Goal: Task Accomplishment & Management: Use online tool/utility

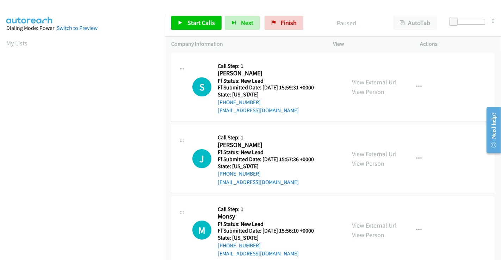
click at [360, 82] on link "View External Url" at bounding box center [374, 82] width 45 height 8
click at [371, 153] on link "View External Url" at bounding box center [374, 154] width 45 height 8
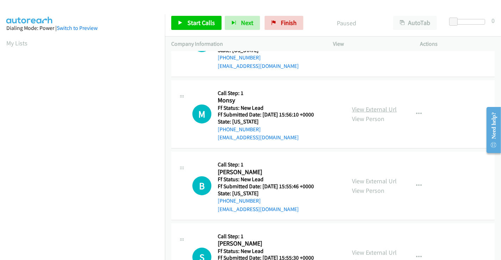
scroll to position [117, 0]
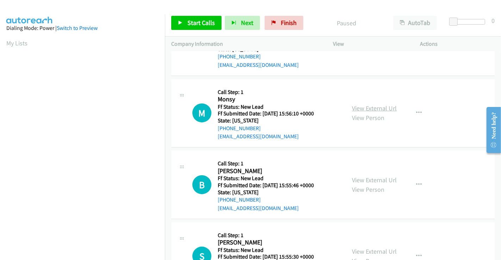
click at [375, 108] on link "View External Url" at bounding box center [374, 108] width 45 height 8
click at [364, 178] on link "View External Url" at bounding box center [374, 180] width 45 height 8
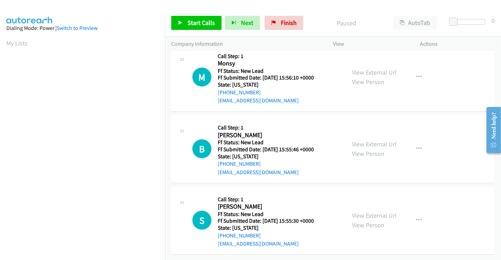
scroll to position [158, 0]
click at [365, 212] on link "View External Url" at bounding box center [374, 216] width 45 height 8
click at [416, 146] on icon "button" at bounding box center [419, 149] width 6 height 6
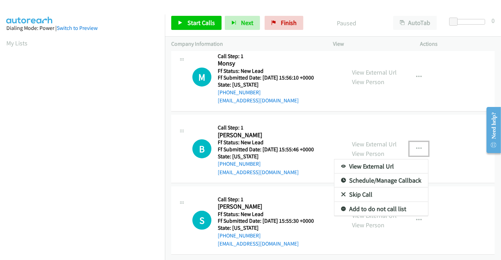
click at [359, 190] on link "Skip Call" at bounding box center [382, 195] width 94 height 14
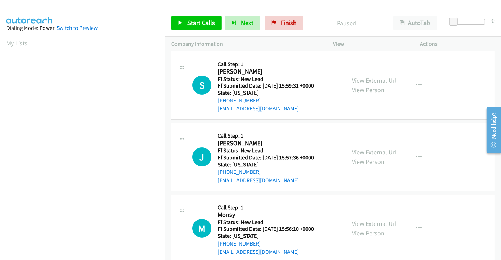
scroll to position [0, 0]
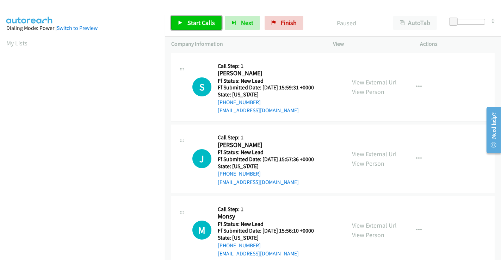
click at [186, 23] on link "Start Calls" at bounding box center [196, 23] width 50 height 14
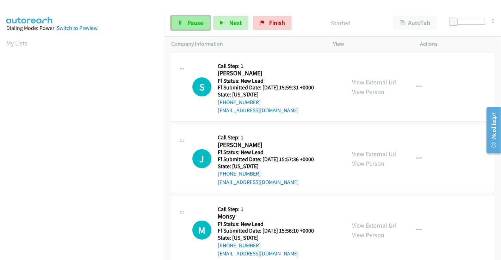
click at [192, 24] on span "Pause" at bounding box center [196, 23] width 16 height 8
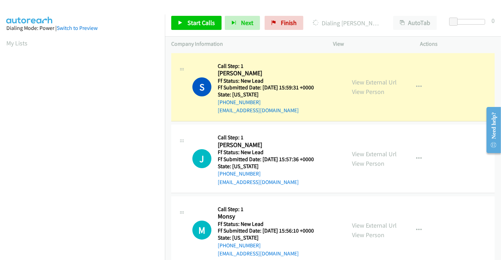
scroll to position [136, 0]
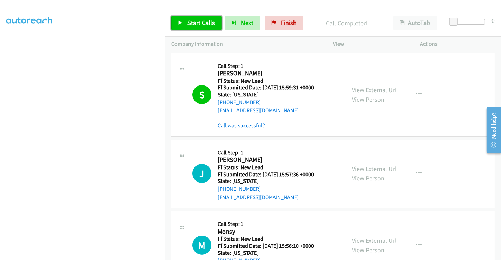
click at [199, 25] on span "Start Calls" at bounding box center [201, 23] width 27 height 8
click at [253, 123] on link "Call was successful?" at bounding box center [241, 125] width 47 height 7
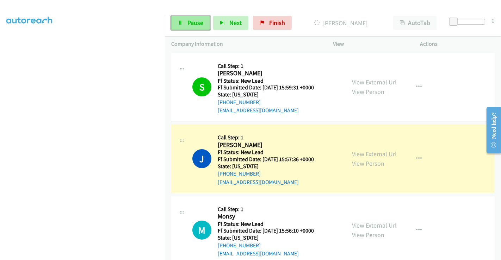
click at [190, 24] on span "Pause" at bounding box center [196, 23] width 16 height 8
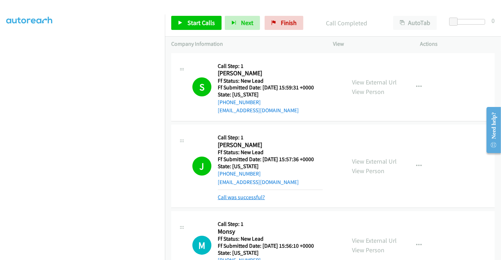
click at [246, 197] on link "Call was successful?" at bounding box center [241, 197] width 47 height 7
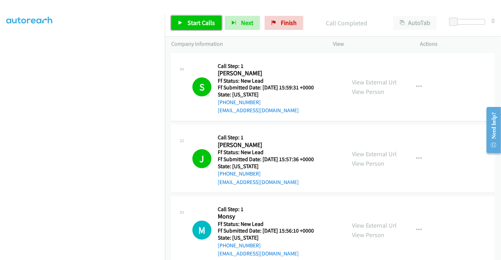
click at [188, 22] on span "Start Calls" at bounding box center [201, 23] width 27 height 8
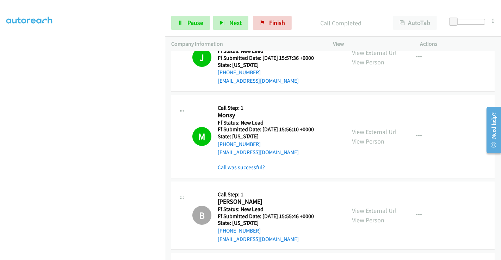
scroll to position [157, 0]
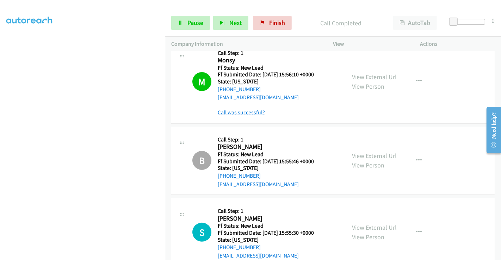
click at [233, 110] on link "Call was successful?" at bounding box center [241, 112] width 47 height 7
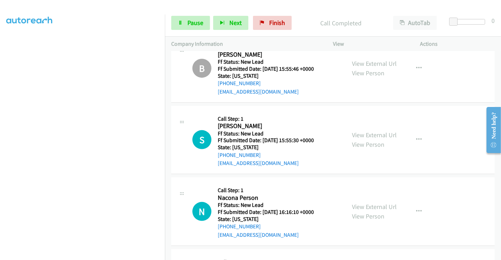
scroll to position [235, 0]
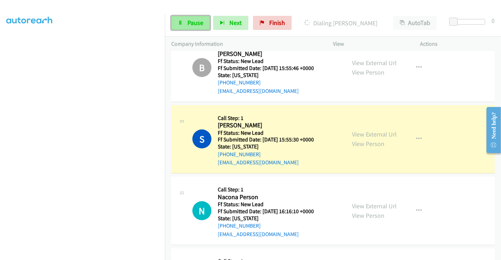
click at [185, 22] on link "Pause" at bounding box center [190, 23] width 39 height 14
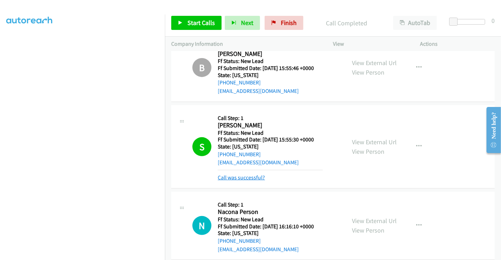
click at [253, 177] on link "Call was successful?" at bounding box center [241, 177] width 47 height 7
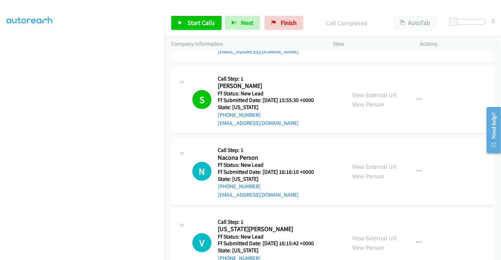
scroll to position [313, 0]
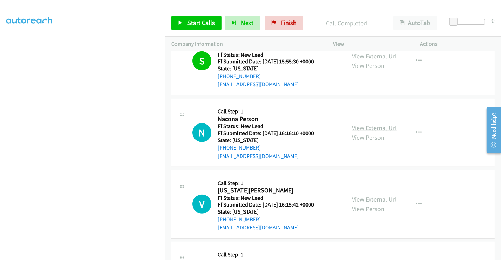
click at [365, 129] on link "View External Url" at bounding box center [374, 128] width 45 height 8
click at [367, 196] on link "View External Url" at bounding box center [374, 200] width 45 height 8
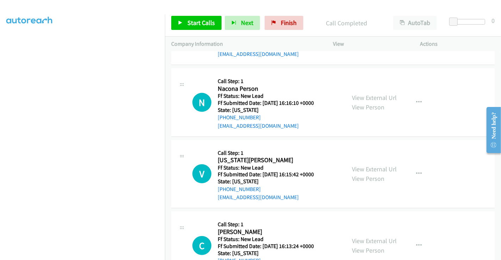
scroll to position [373, 0]
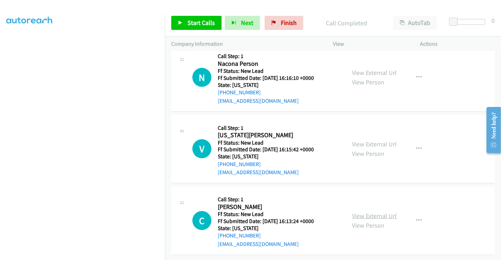
click at [369, 212] on link "View External Url" at bounding box center [374, 216] width 45 height 8
click at [416, 75] on icon "button" at bounding box center [419, 78] width 6 height 6
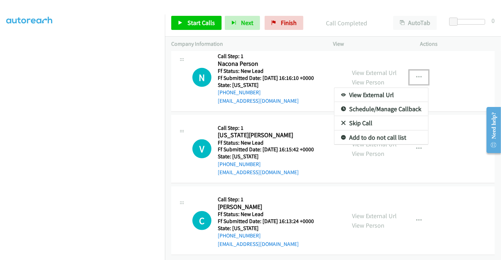
click at [357, 116] on link "Skip Call" at bounding box center [382, 123] width 94 height 14
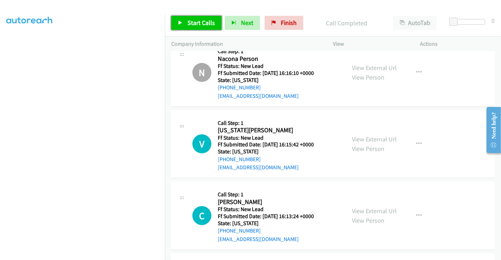
click at [197, 21] on span "Start Calls" at bounding box center [201, 23] width 27 height 8
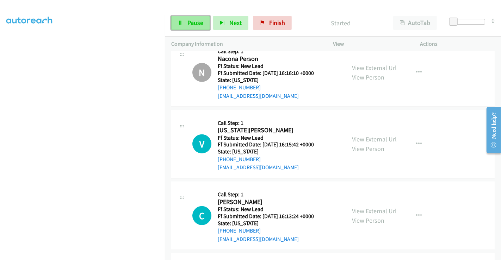
click at [189, 22] on span "Pause" at bounding box center [196, 23] width 16 height 8
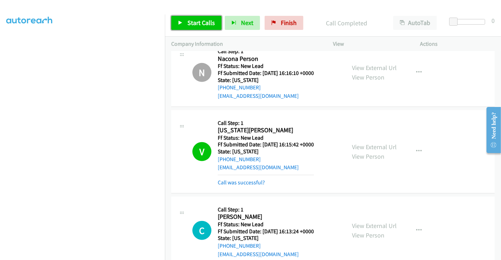
click at [191, 20] on span "Start Calls" at bounding box center [201, 23] width 27 height 8
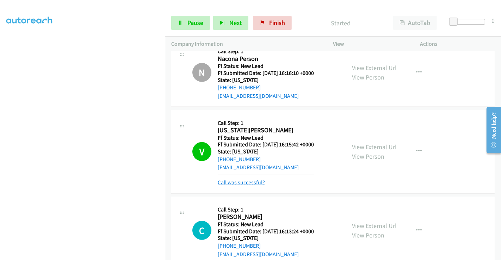
click at [250, 181] on link "Call was successful?" at bounding box center [241, 182] width 47 height 7
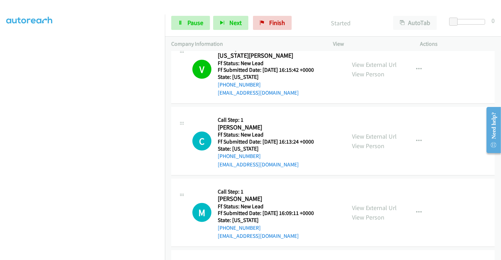
scroll to position [452, 0]
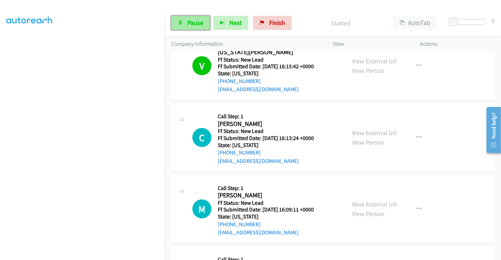
click at [188, 21] on span "Pause" at bounding box center [196, 23] width 16 height 8
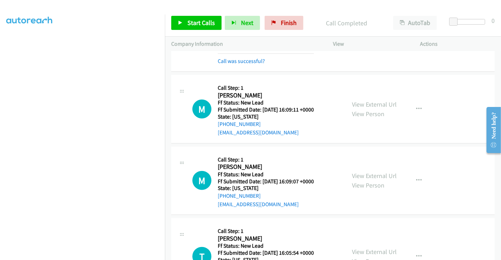
scroll to position [569, 0]
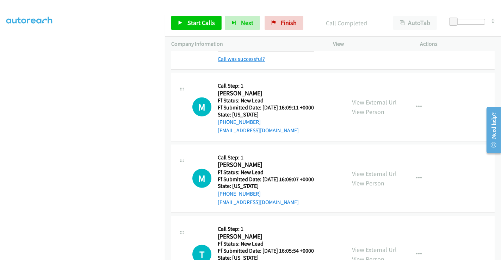
click at [246, 58] on link "Call was successful?" at bounding box center [241, 59] width 47 height 7
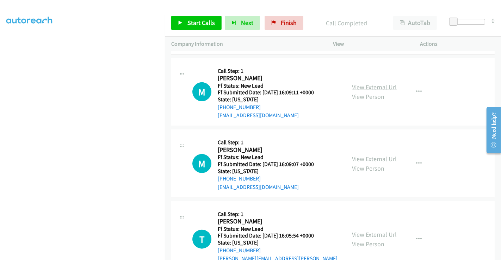
click at [373, 84] on link "View External Url" at bounding box center [374, 87] width 45 height 8
click at [374, 155] on link "View External Url" at bounding box center [374, 159] width 45 height 8
click at [374, 231] on link "View External Url" at bounding box center [374, 235] width 45 height 8
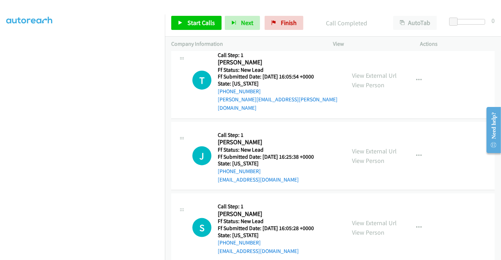
scroll to position [731, 0]
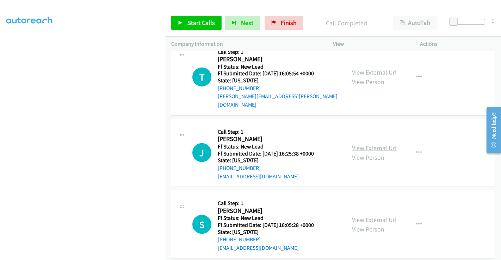
click at [369, 144] on link "View External Url" at bounding box center [374, 148] width 45 height 8
click at [369, 216] on link "View External Url" at bounding box center [374, 220] width 45 height 8
click at [200, 25] on span "Start Calls" at bounding box center [201, 23] width 27 height 8
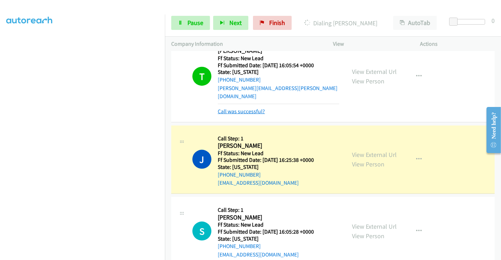
scroll to position [771, 0]
click at [245, 108] on link "Call was successful?" at bounding box center [241, 111] width 47 height 7
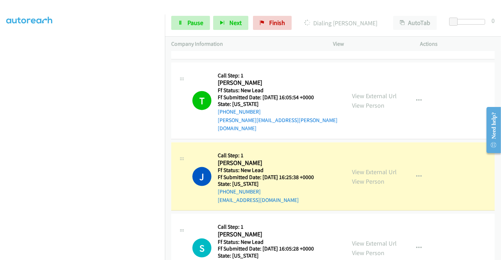
scroll to position [810, 0]
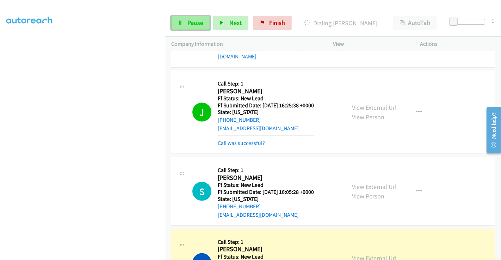
click at [199, 19] on span "Pause" at bounding box center [196, 23] width 16 height 8
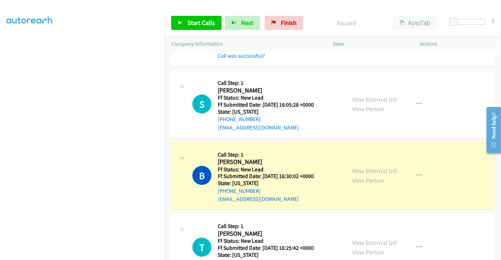
scroll to position [966, 0]
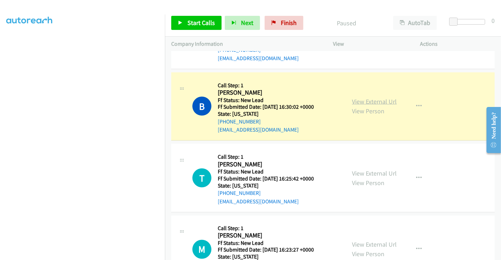
click at [374, 98] on link "View External Url" at bounding box center [374, 102] width 45 height 8
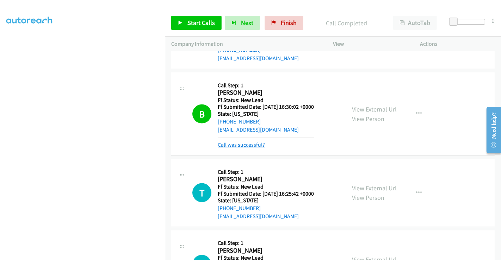
click at [238, 142] on link "Call was successful?" at bounding box center [241, 145] width 47 height 7
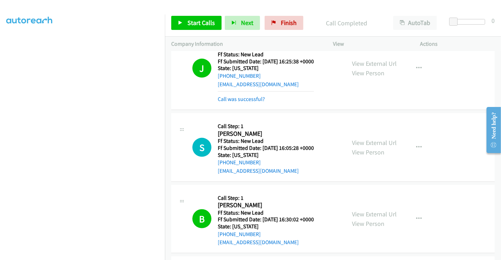
scroll to position [849, 0]
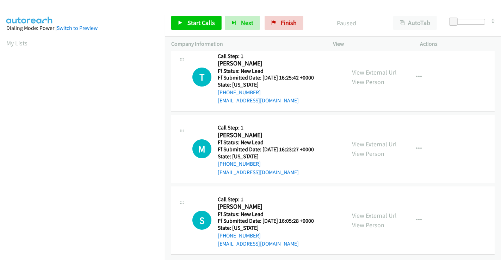
click at [365, 68] on link "View External Url" at bounding box center [374, 72] width 45 height 8
click at [369, 140] on link "View External Url" at bounding box center [374, 144] width 45 height 8
click at [195, 16] on link "Start Calls" at bounding box center [196, 23] width 50 height 14
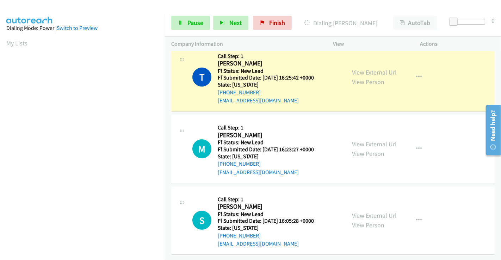
scroll to position [136, 0]
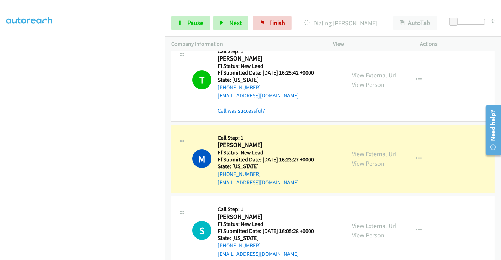
click at [247, 111] on link "Call was successful?" at bounding box center [241, 111] width 47 height 7
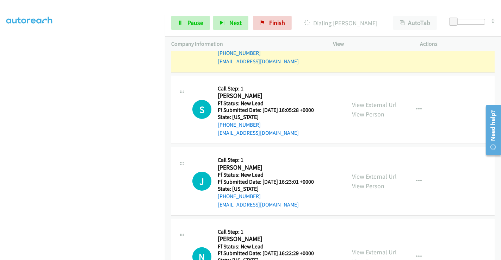
scroll to position [211, 0]
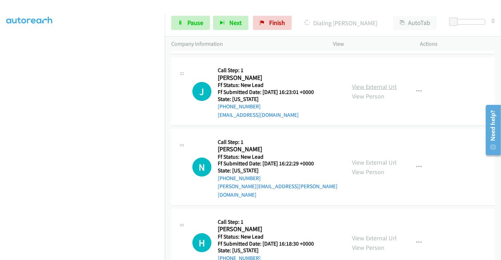
click at [367, 86] on link "View External Url" at bounding box center [374, 87] width 45 height 8
drag, startPoint x: 367, startPoint y: 86, endPoint x: 367, endPoint y: 92, distance: 6.0
click at [367, 86] on link "View External Url" at bounding box center [374, 87] width 45 height 8
click at [366, 160] on link "View External Url" at bounding box center [374, 163] width 45 height 8
click at [364, 234] on link "View External Url" at bounding box center [374, 238] width 45 height 8
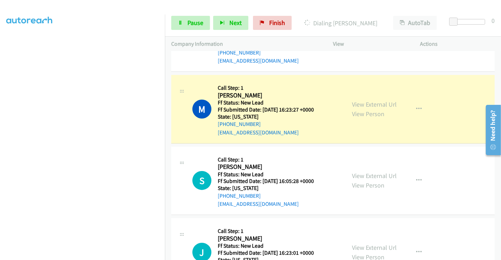
scroll to position [78, 0]
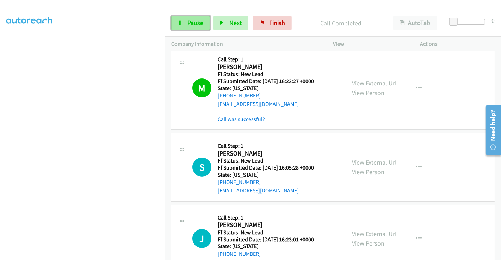
click at [193, 23] on span "Pause" at bounding box center [196, 23] width 16 height 8
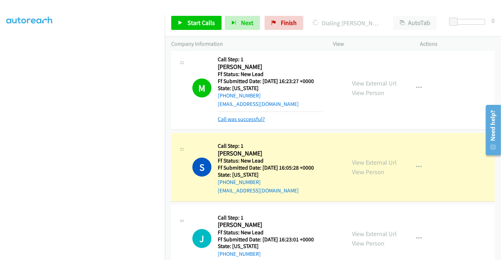
click at [254, 117] on link "Call was successful?" at bounding box center [241, 119] width 47 height 7
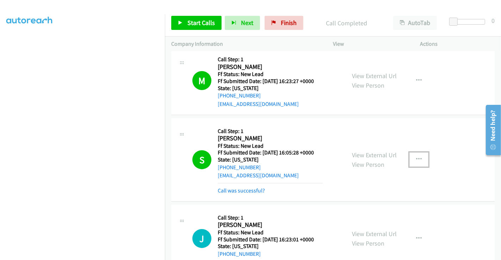
click at [416, 159] on icon "button" at bounding box center [419, 160] width 6 height 6
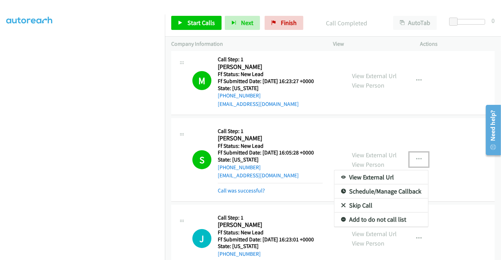
click at [371, 220] on link "Add to do not call list" at bounding box center [382, 220] width 94 height 14
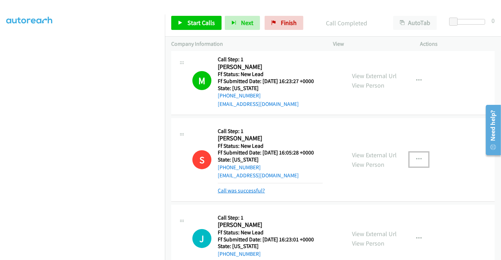
click at [247, 192] on link "Call was successful?" at bounding box center [241, 191] width 47 height 7
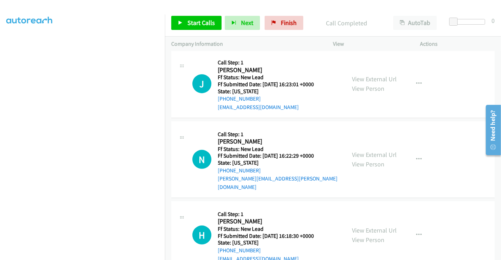
scroll to position [230, 0]
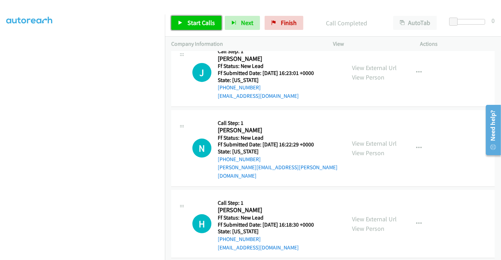
click at [200, 26] on span "Start Calls" at bounding box center [201, 23] width 27 height 8
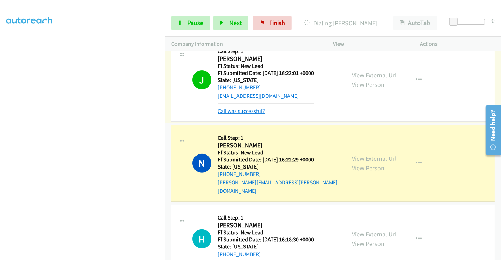
click at [251, 112] on link "Call was successful?" at bounding box center [241, 111] width 47 height 7
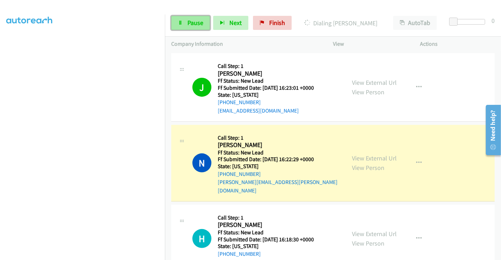
click at [189, 19] on span "Pause" at bounding box center [196, 23] width 16 height 8
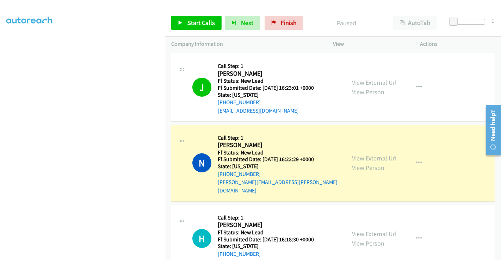
click at [373, 155] on link "View External Url" at bounding box center [374, 158] width 45 height 8
click at [190, 20] on span "Start Calls" at bounding box center [201, 23] width 27 height 8
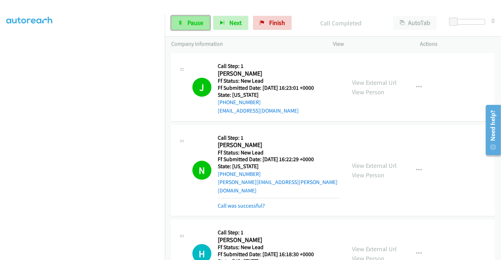
click at [193, 24] on span "Pause" at bounding box center [196, 23] width 16 height 8
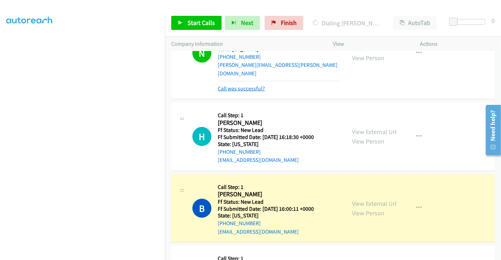
click at [245, 85] on link "Call was successful?" at bounding box center [241, 88] width 47 height 7
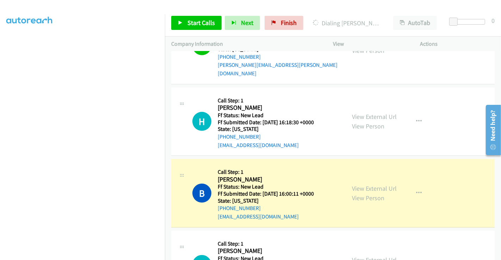
scroll to position [325, 0]
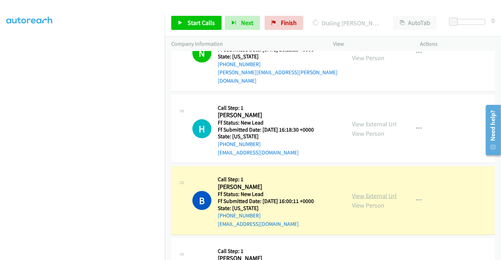
click at [377, 192] on link "View External Url" at bounding box center [374, 196] width 45 height 8
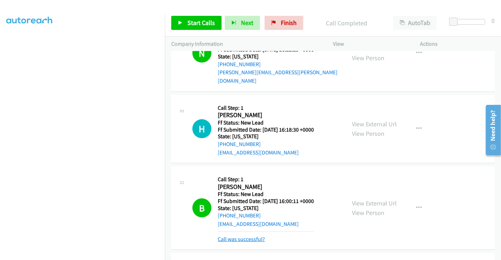
click at [243, 236] on link "Call was successful?" at bounding box center [241, 239] width 47 height 7
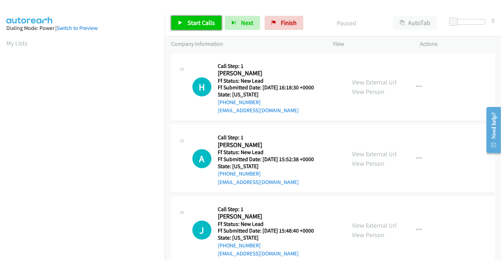
click at [191, 22] on span "Start Calls" at bounding box center [201, 23] width 27 height 8
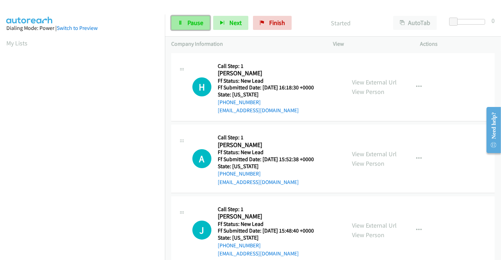
click at [192, 23] on span "Pause" at bounding box center [196, 23] width 16 height 8
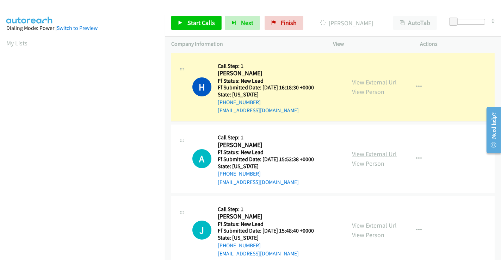
click at [361, 152] on link "View External Url" at bounding box center [374, 154] width 45 height 8
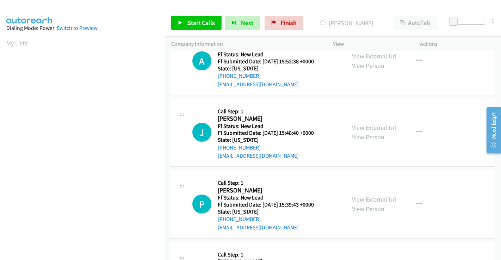
scroll to position [117, 0]
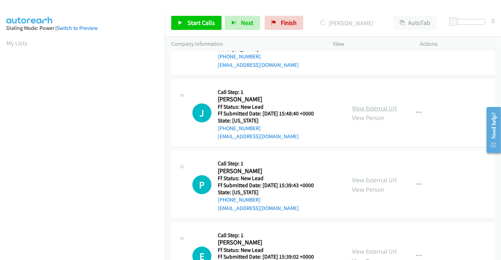
click at [368, 110] on link "View External Url" at bounding box center [374, 108] width 45 height 8
click at [368, 178] on link "View External Url" at bounding box center [374, 180] width 45 height 8
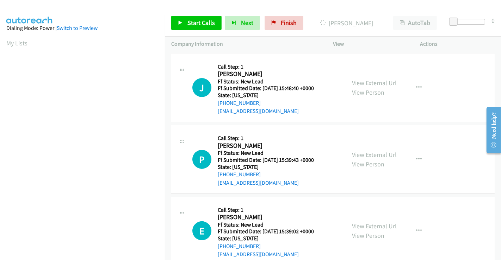
scroll to position [158, 0]
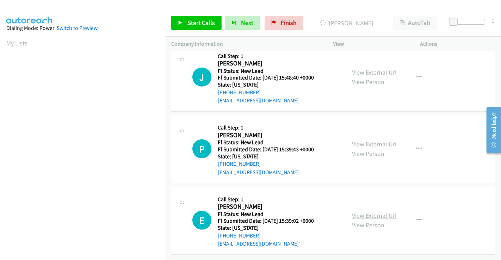
click at [367, 213] on link "View External Url" at bounding box center [374, 216] width 45 height 8
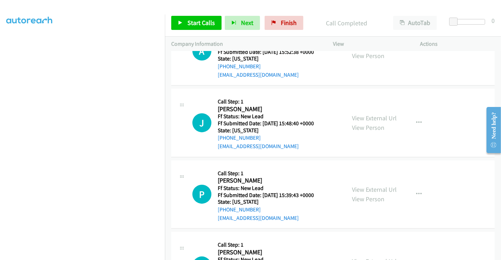
scroll to position [56, 0]
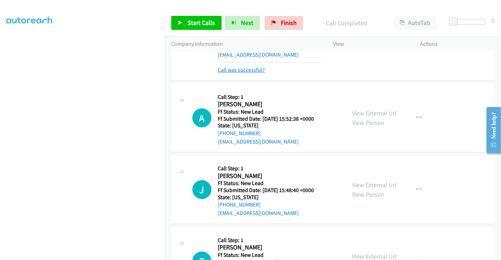
click at [233, 69] on link "Call was successful?" at bounding box center [241, 70] width 47 height 7
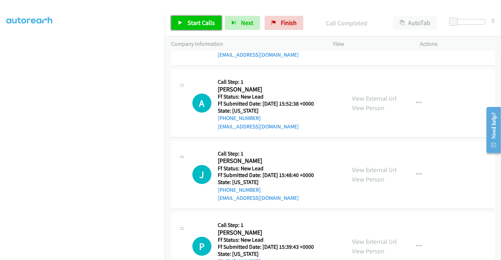
click at [200, 23] on span "Start Calls" at bounding box center [201, 23] width 27 height 8
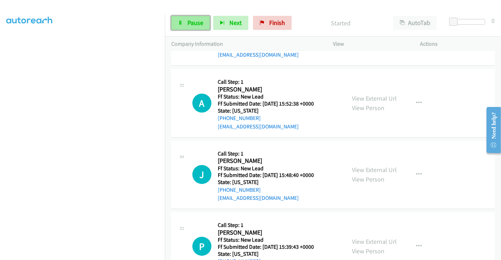
click at [185, 23] on link "Pause" at bounding box center [190, 23] width 39 height 14
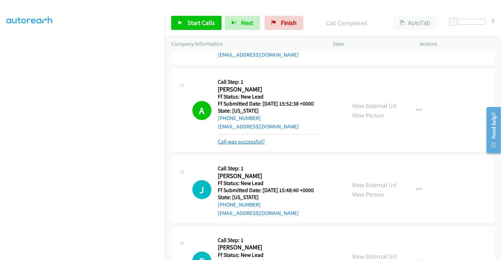
click at [244, 141] on link "Call was successful?" at bounding box center [241, 142] width 47 height 7
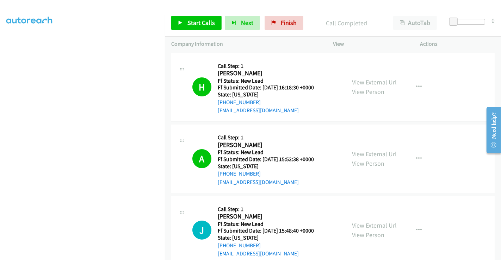
scroll to position [0, 0]
click at [195, 23] on span "Start Calls" at bounding box center [201, 23] width 27 height 8
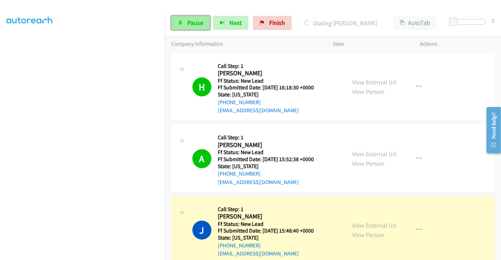
click at [188, 22] on span "Pause" at bounding box center [196, 23] width 16 height 8
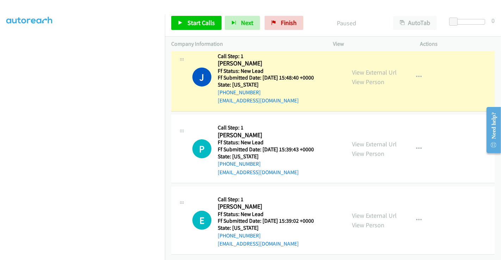
scroll to position [158, 0]
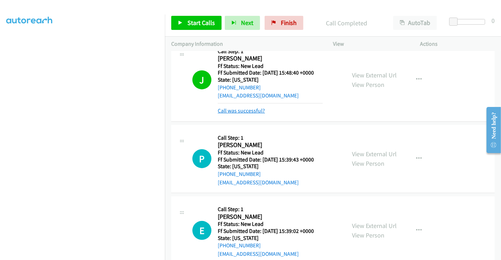
click at [253, 110] on link "Call was successful?" at bounding box center [241, 111] width 47 height 7
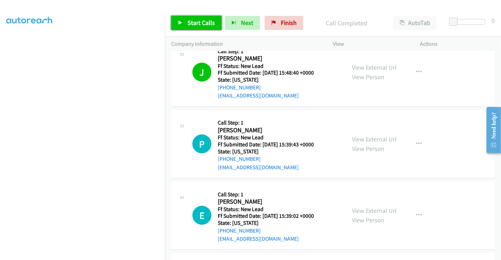
click at [198, 21] on span "Start Calls" at bounding box center [201, 23] width 27 height 8
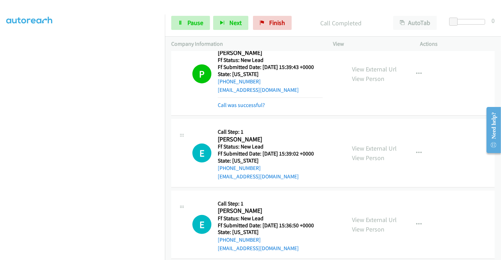
scroll to position [237, 0]
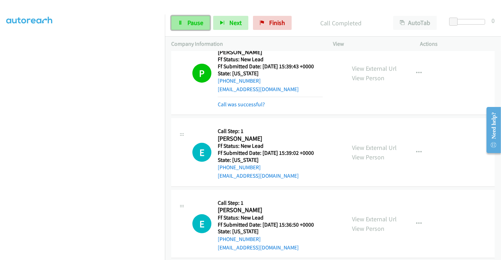
click at [189, 23] on span "Pause" at bounding box center [196, 23] width 16 height 8
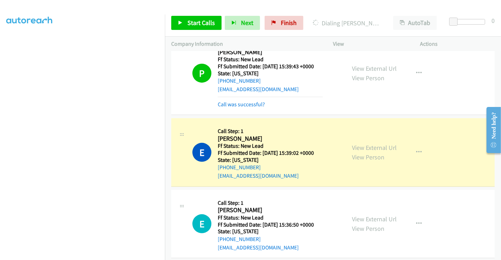
click at [239, 100] on div "Call was successful?" at bounding box center [270, 104] width 105 height 8
click at [238, 103] on link "Call was successful?" at bounding box center [241, 104] width 47 height 7
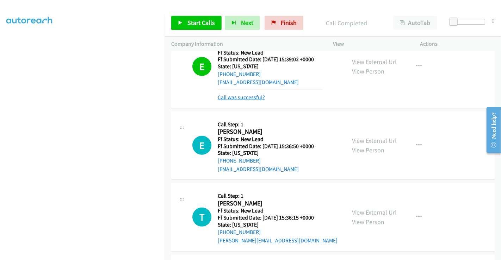
click at [254, 100] on link "Call was successful?" at bounding box center [241, 97] width 47 height 7
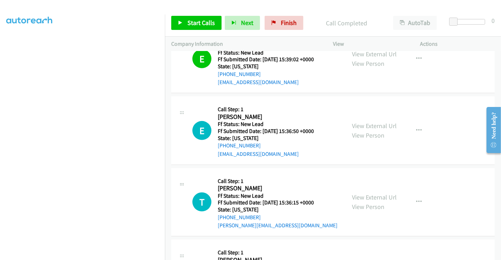
scroll to position [307, 0]
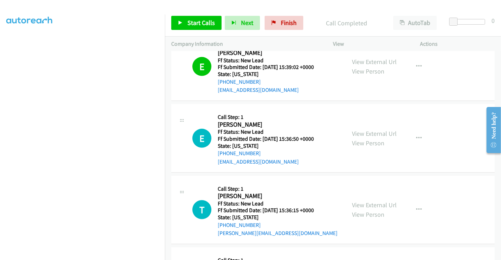
click at [364, 137] on div "View External Url View Person" at bounding box center [374, 138] width 45 height 19
click at [363, 133] on link "View External Url" at bounding box center [374, 134] width 45 height 8
click at [366, 201] on link "View External Url" at bounding box center [374, 205] width 45 height 8
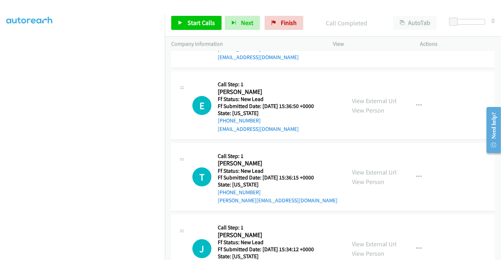
scroll to position [373, 0]
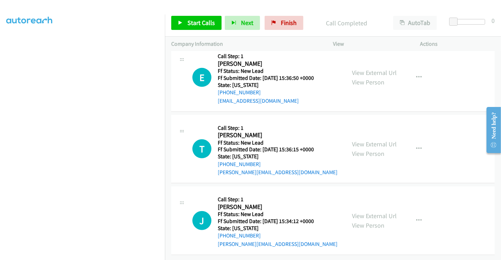
click at [373, 211] on div "View External Url View Person" at bounding box center [374, 220] width 45 height 19
click at [373, 212] on link "View External Url" at bounding box center [374, 216] width 45 height 8
click at [185, 19] on link "Start Calls" at bounding box center [196, 23] width 50 height 14
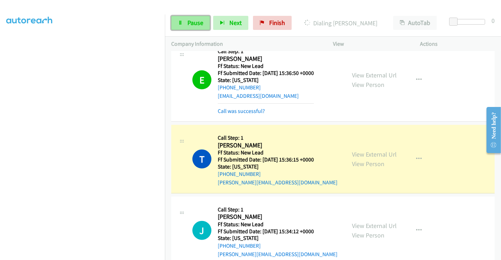
click at [193, 23] on span "Pause" at bounding box center [196, 23] width 16 height 8
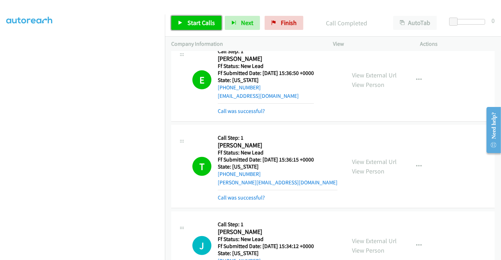
click at [197, 20] on span "Start Calls" at bounding box center [201, 23] width 27 height 8
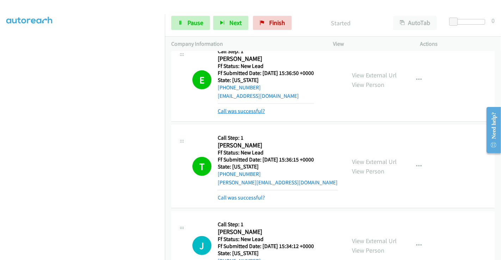
click at [255, 109] on link "Call was successful?" at bounding box center [241, 111] width 47 height 7
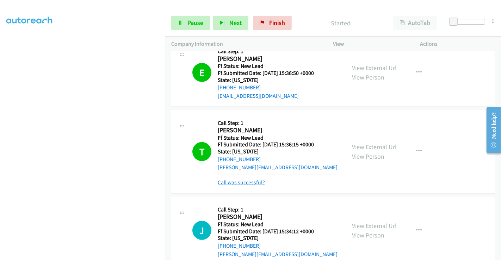
click at [247, 180] on link "Call was successful?" at bounding box center [241, 182] width 47 height 7
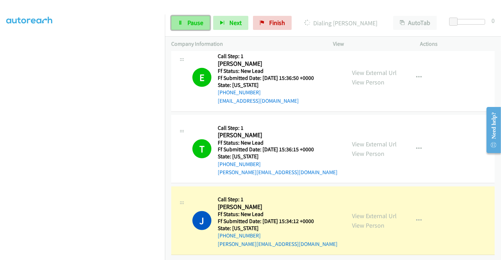
click at [198, 24] on span "Pause" at bounding box center [196, 23] width 16 height 8
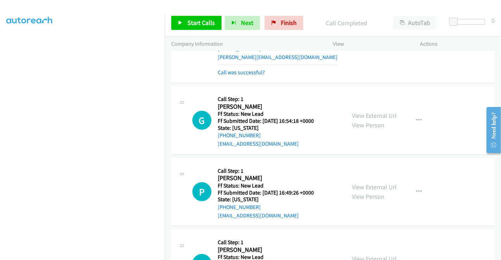
scroll to position [491, 0]
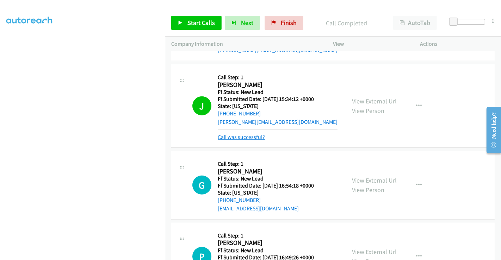
click at [252, 134] on link "Call was successful?" at bounding box center [241, 137] width 47 height 7
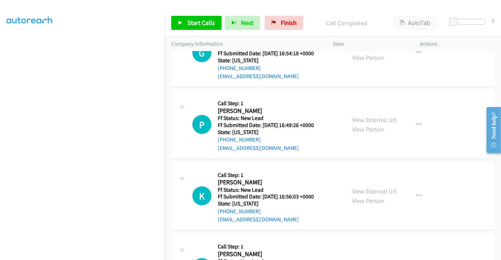
scroll to position [530, 0]
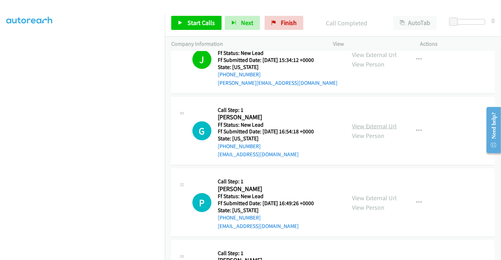
click at [370, 125] on link "View External Url" at bounding box center [374, 126] width 45 height 8
click at [372, 200] on link "View External Url" at bounding box center [374, 198] width 45 height 8
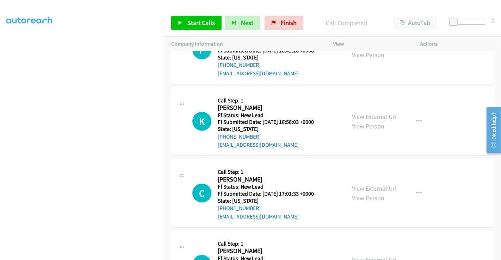
scroll to position [687, 0]
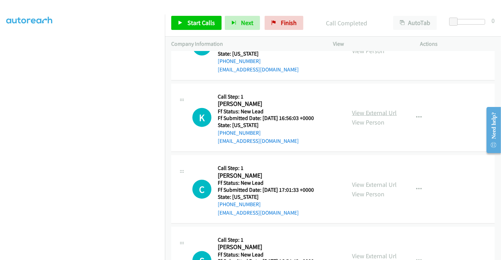
click at [373, 111] on link "View External Url" at bounding box center [374, 113] width 45 height 8
click at [367, 183] on link "View External Url" at bounding box center [374, 185] width 45 height 8
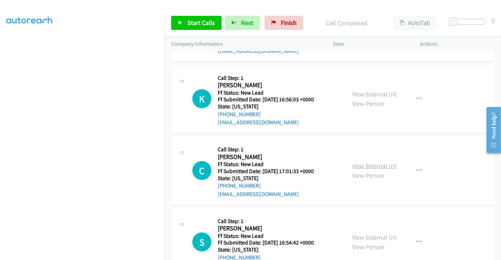
scroll to position [731, 0]
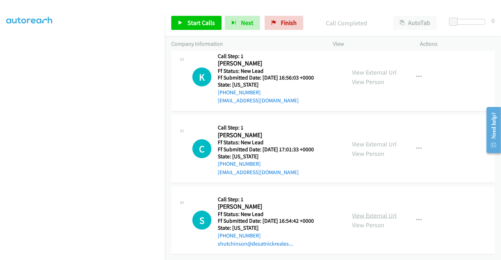
click at [369, 212] on link "View External Url" at bounding box center [374, 216] width 45 height 8
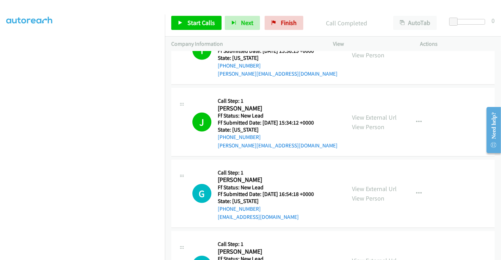
scroll to position [536, 0]
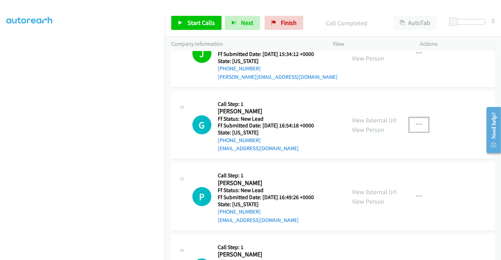
click at [416, 124] on icon "button" at bounding box center [419, 125] width 6 height 6
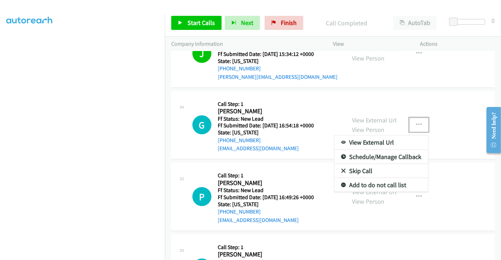
click at [364, 168] on link "Skip Call" at bounding box center [382, 171] width 94 height 14
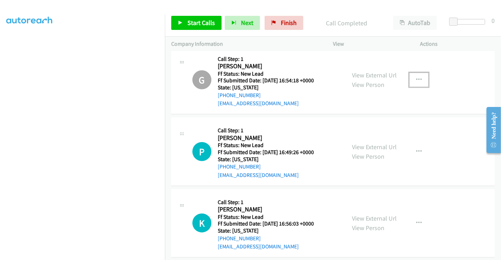
scroll to position [614, 0]
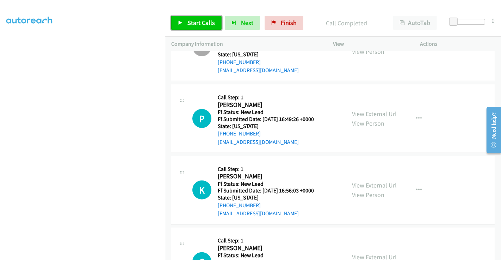
click at [207, 23] on span "Start Calls" at bounding box center [201, 23] width 27 height 8
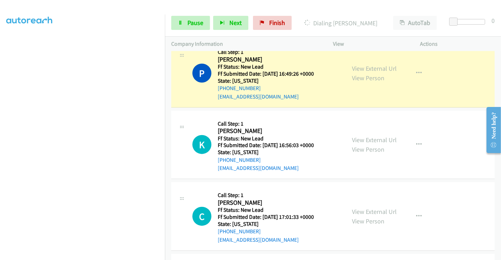
scroll to position [731, 0]
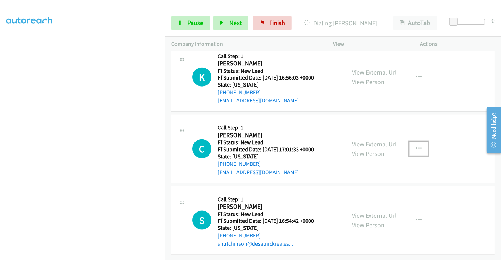
click at [410, 142] on button "button" at bounding box center [419, 149] width 19 height 14
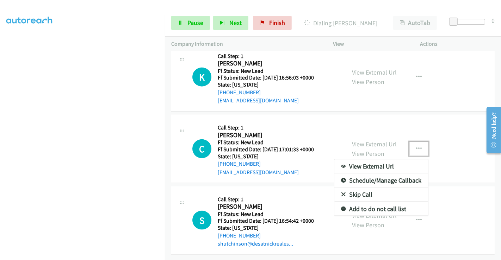
click at [350, 189] on link "Skip Call" at bounding box center [382, 195] width 94 height 14
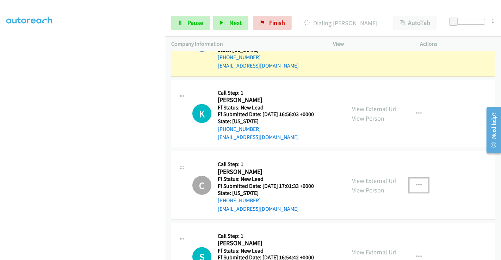
scroll to position [614, 0]
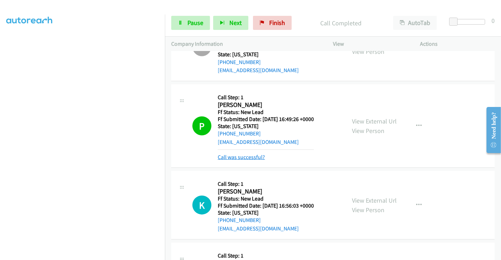
click at [256, 154] on link "Call was successful?" at bounding box center [241, 157] width 47 height 7
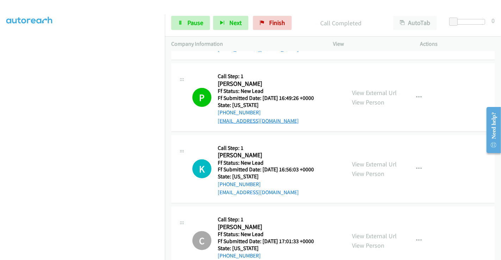
scroll to position [653, 0]
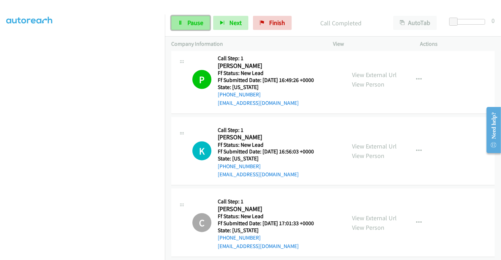
click at [188, 22] on span "Pause" at bounding box center [196, 23] width 16 height 8
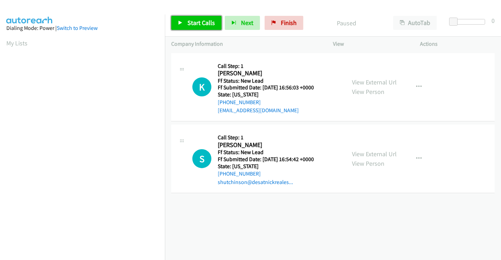
click at [200, 23] on span "Start Calls" at bounding box center [201, 23] width 27 height 8
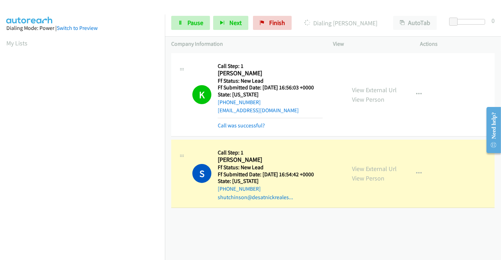
scroll to position [136, 0]
click at [184, 17] on link "Pause" at bounding box center [190, 23] width 39 height 14
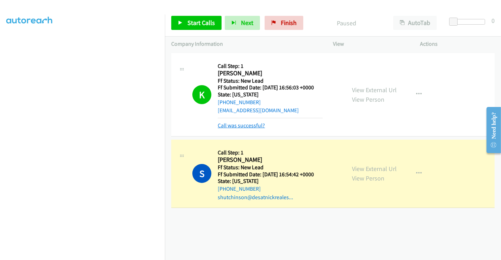
click at [241, 130] on div "K Callback Scheduled Call Step: 1 [PERSON_NAME] America/New_York Ff Status: New…" at bounding box center [333, 95] width 324 height 84
click at [241, 124] on link "Call was successful?" at bounding box center [241, 125] width 47 height 7
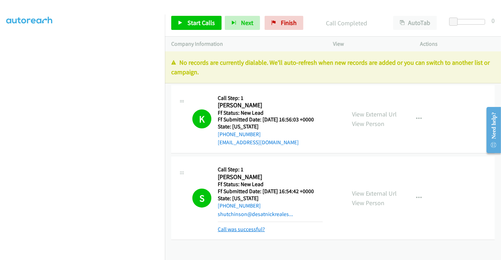
click at [245, 232] on link "Call was successful?" at bounding box center [241, 229] width 47 height 7
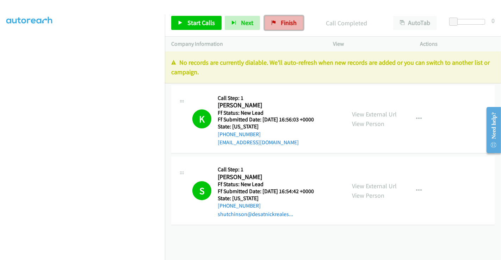
click at [283, 27] on link "Finish" at bounding box center [284, 23] width 39 height 14
